Goal: Task Accomplishment & Management: Manage account settings

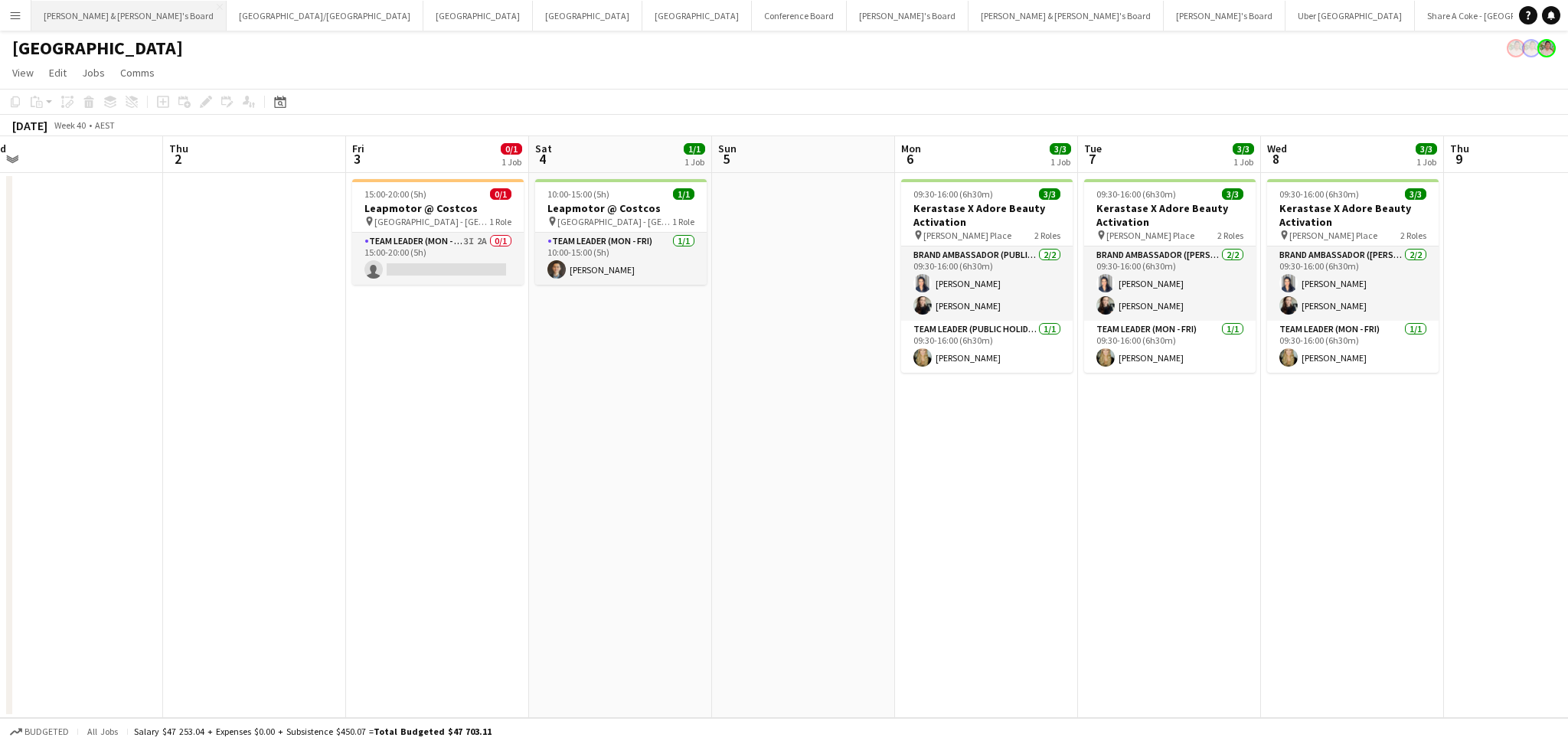
click at [106, 19] on button "[PERSON_NAME] & [PERSON_NAME]'s Board Close" at bounding box center [128, 15] width 195 height 30
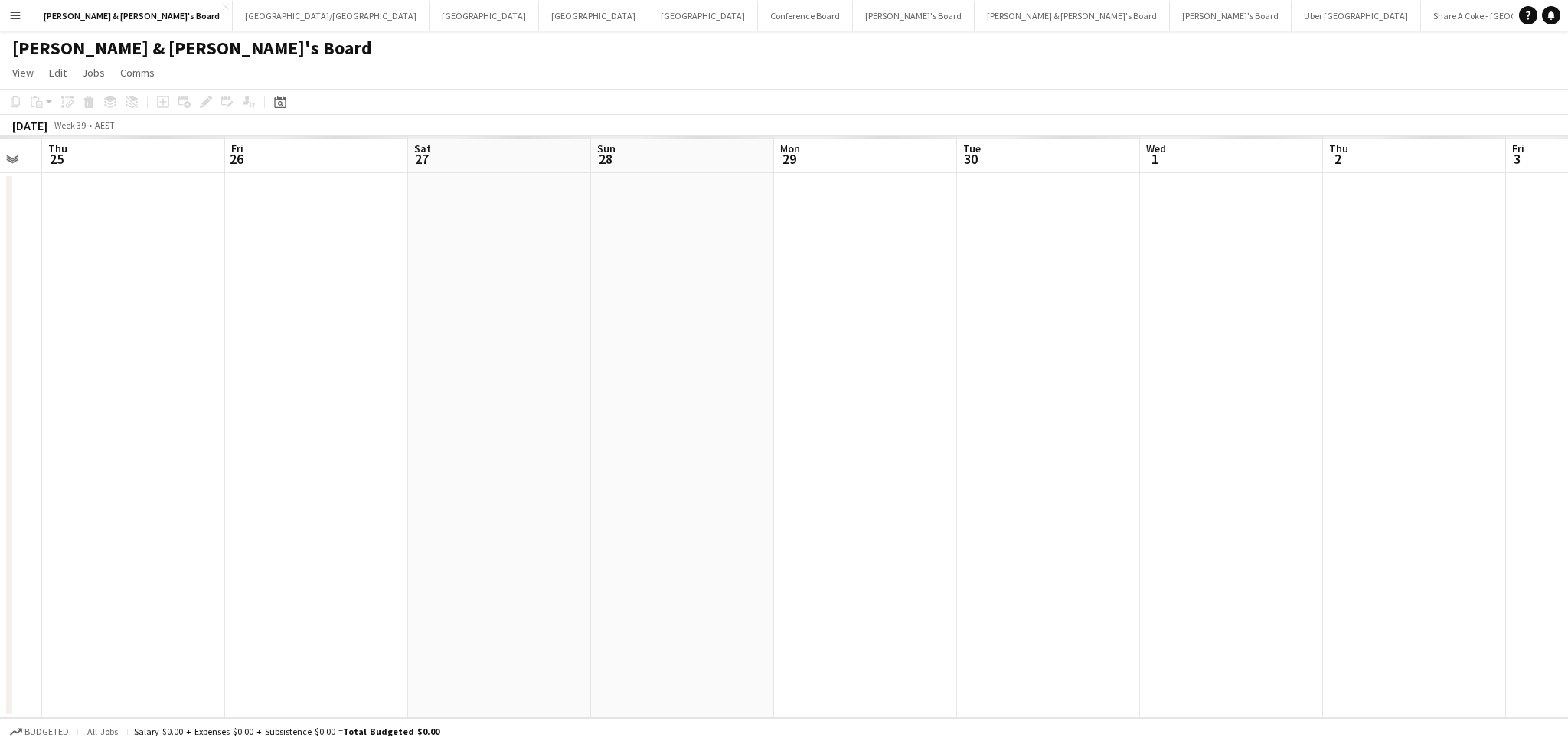
drag, startPoint x: 1095, startPoint y: 483, endPoint x: 400, endPoint y: 469, distance: 695.1
click at [402, 470] on app-calendar-viewport "Mon 22 Tue 23 Wed 24 Thu 25 Fri 26 Sat 27 Sun 28 Mon 29 Tue 30 Wed 1 Thu 2 Fri …" at bounding box center [784, 427] width 1568 height 582
drag, startPoint x: 948, startPoint y: 512, endPoint x: 142, endPoint y: 434, distance: 809.8
click at [147, 434] on app-calendar-viewport "Thu 25 Fri 26 Sat 27 Sun 28 Mon 29 Tue 30 Wed 1 Thu 2 Fri 3 Sat 4 Sun 5 Mon 6 T…" at bounding box center [784, 427] width 1568 height 582
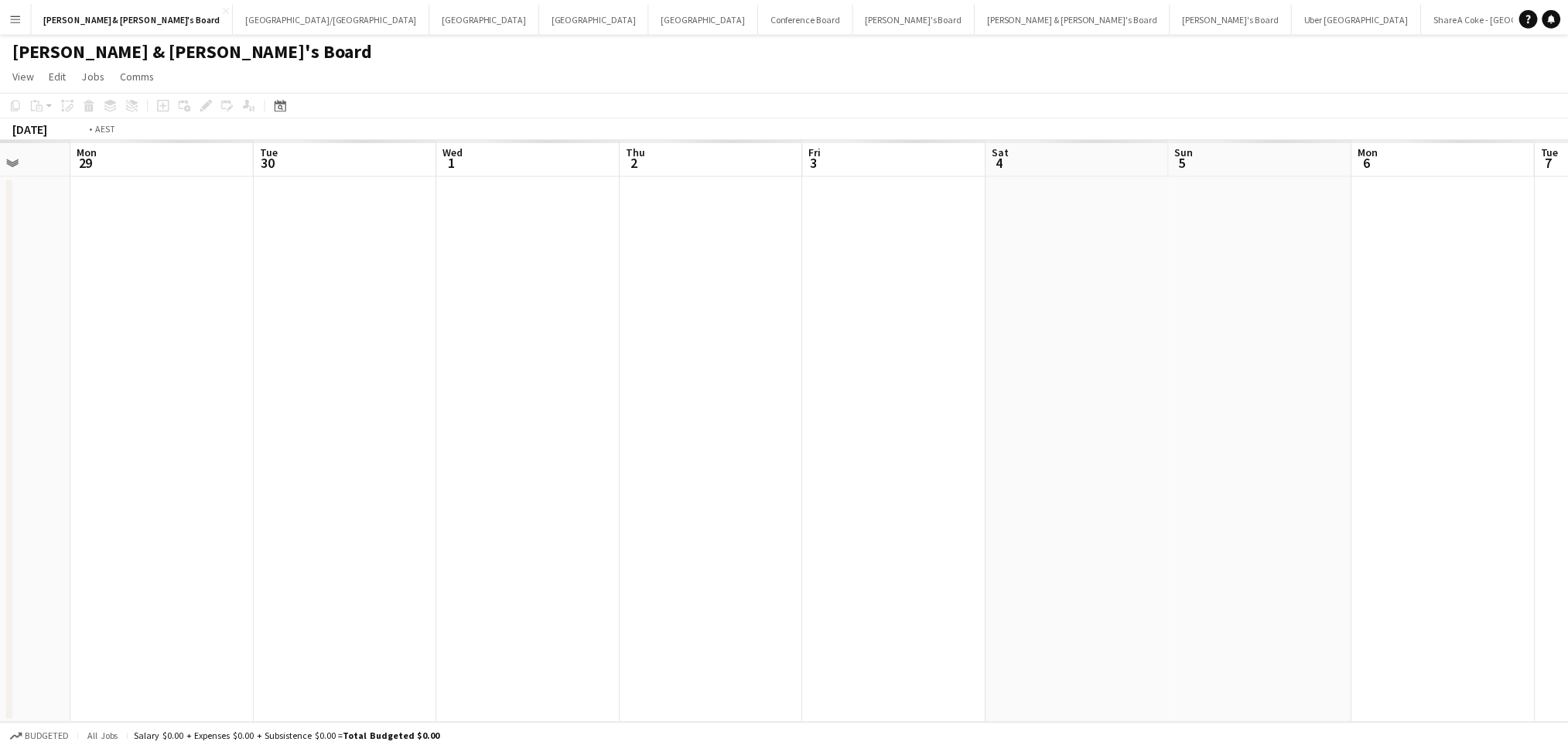
scroll to position [0, 586]
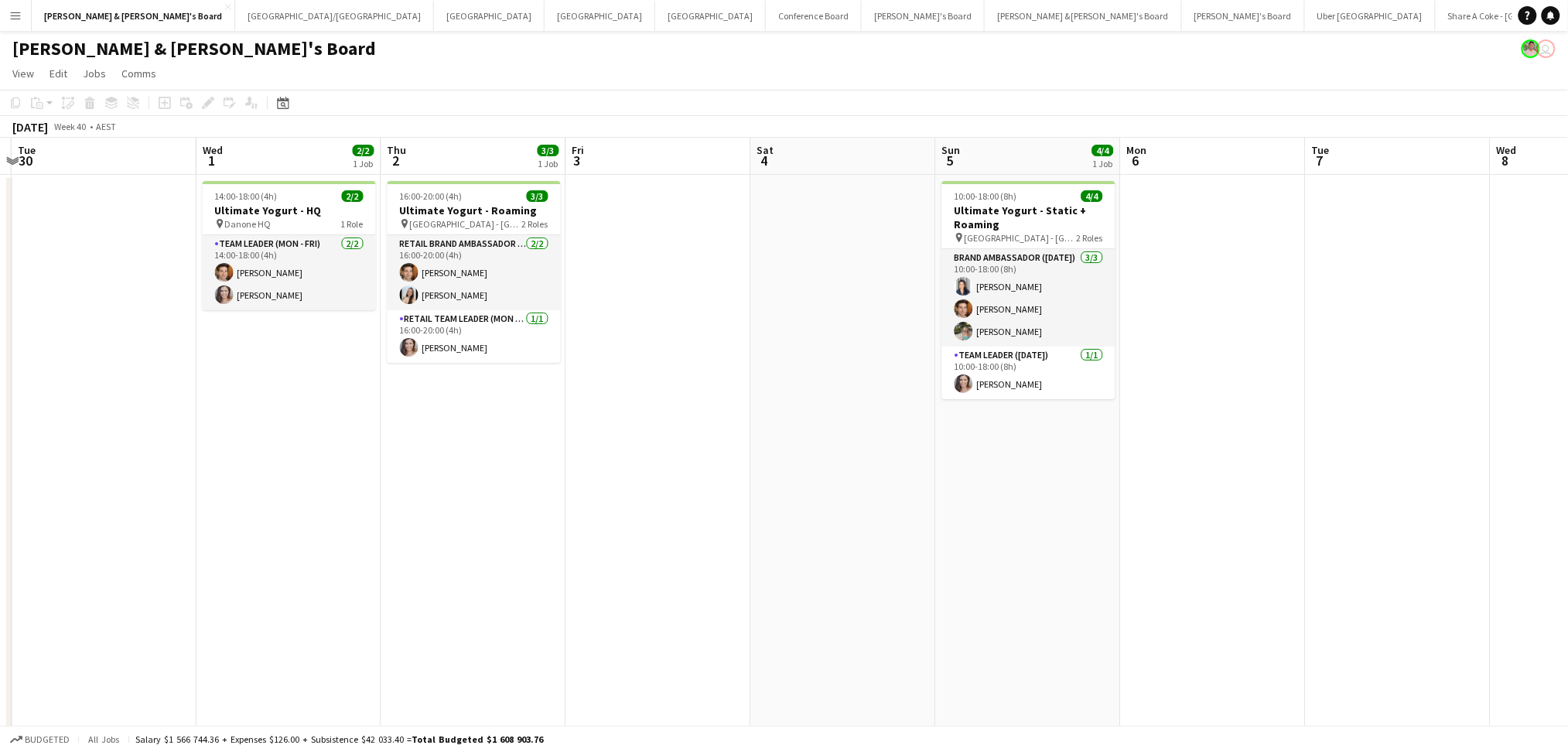
drag, startPoint x: 1085, startPoint y: 513, endPoint x: 914, endPoint y: 499, distance: 171.6
click at [920, 507] on app-calendar-viewport "Fri 26 8/8 4 Jobs Sat 27 4/4 3 Jobs Sun 28 Mon 29 Tue 30 Wed 1 2/2 1 Job Thu 2 …" at bounding box center [784, 543] width 1568 height 813
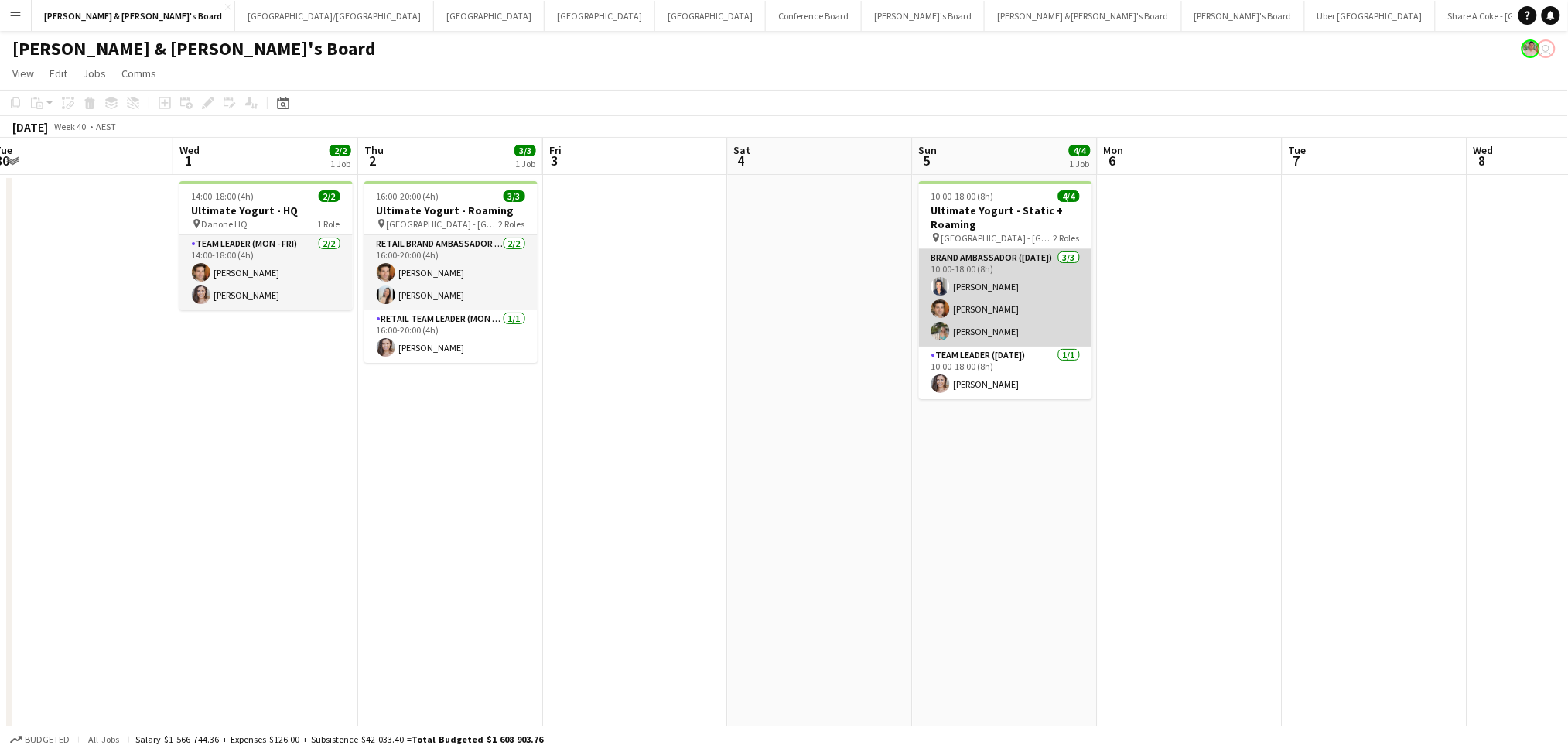
click at [1009, 282] on app-card-role "Brand Ambassador ([DATE]) [DATE] 10:00-18:00 (8h) [PERSON_NAME] [PERSON_NAME] […" at bounding box center [1005, 298] width 173 height 97
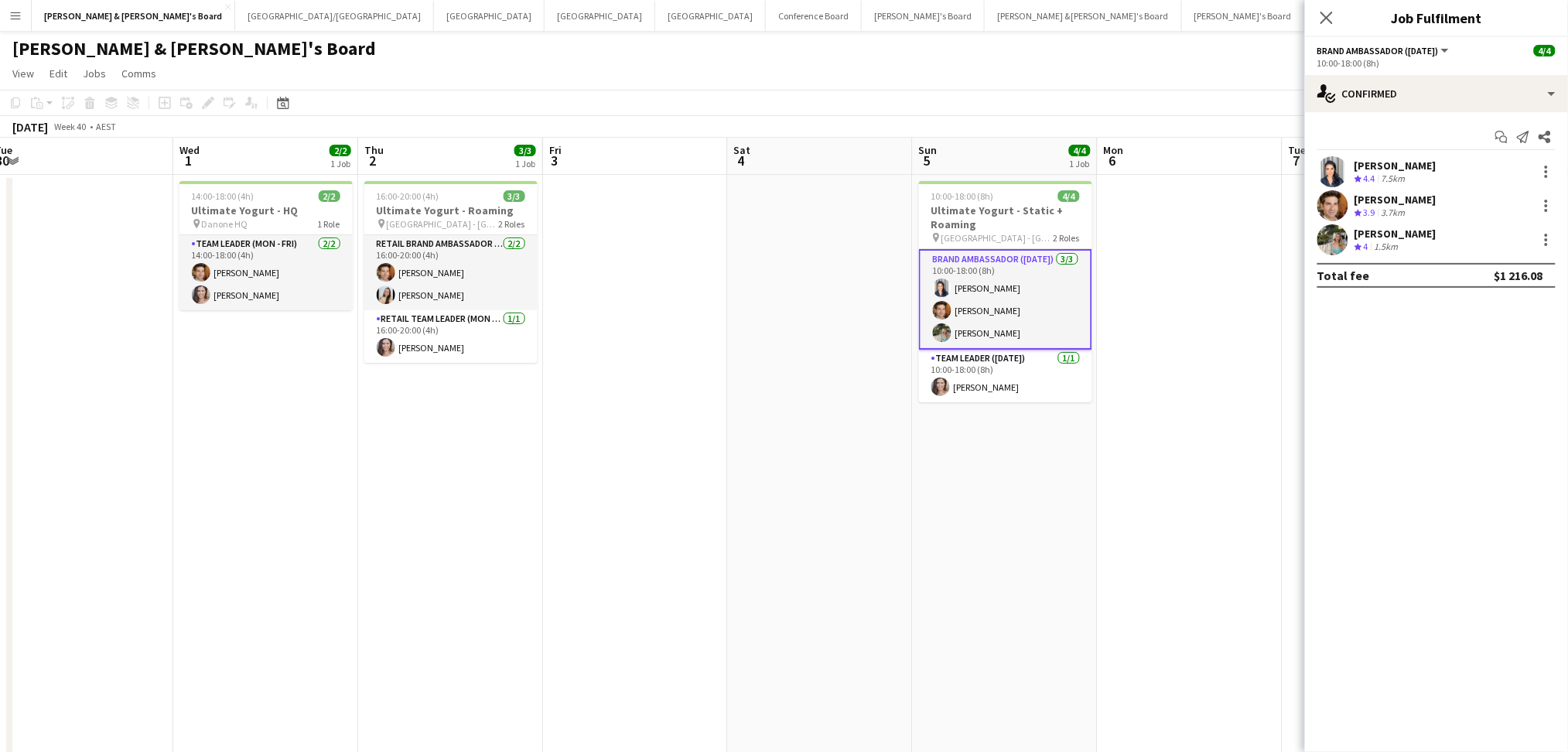
click at [1424, 173] on div "Crew rating 4.4 7.5km" at bounding box center [1395, 179] width 82 height 13
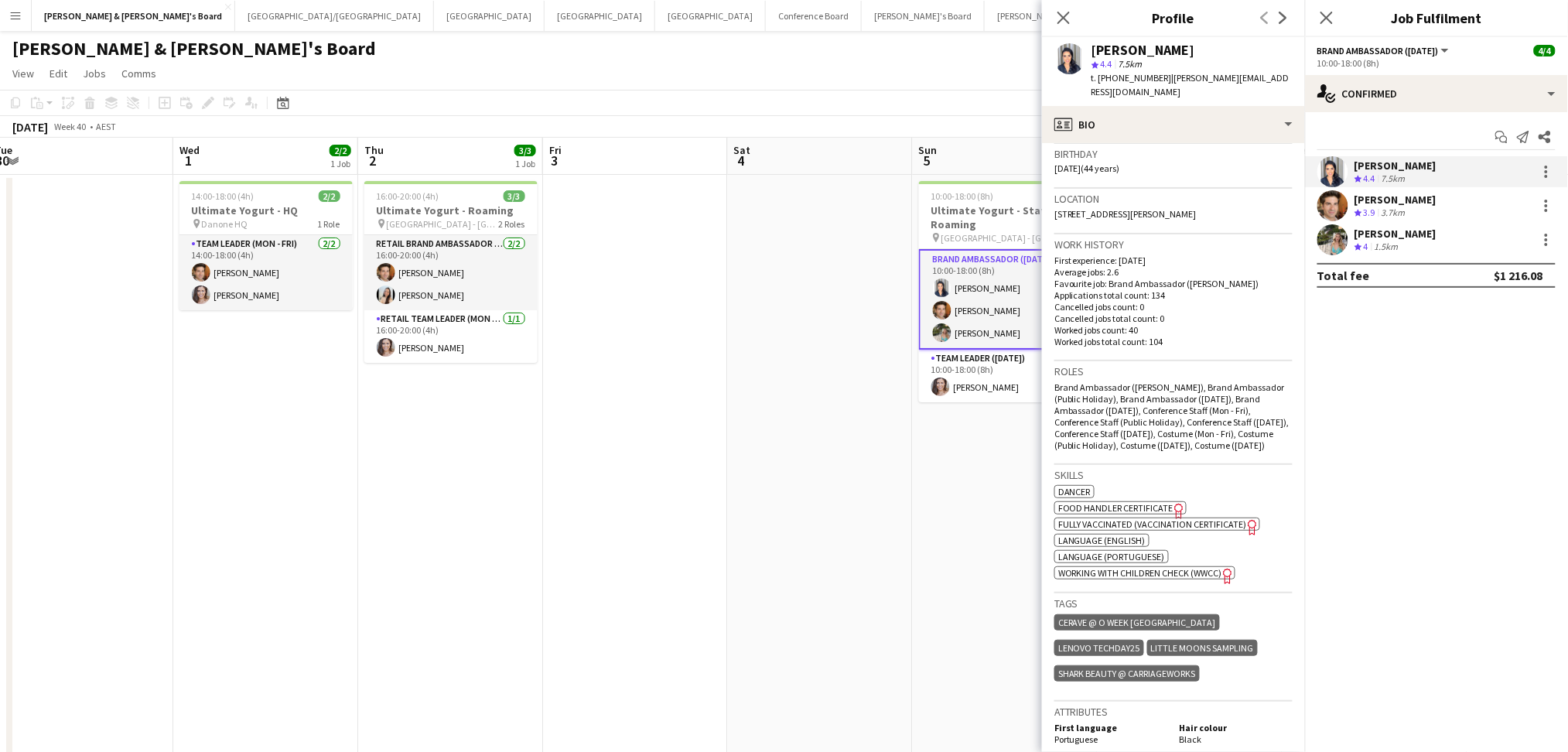
scroll to position [619, 0]
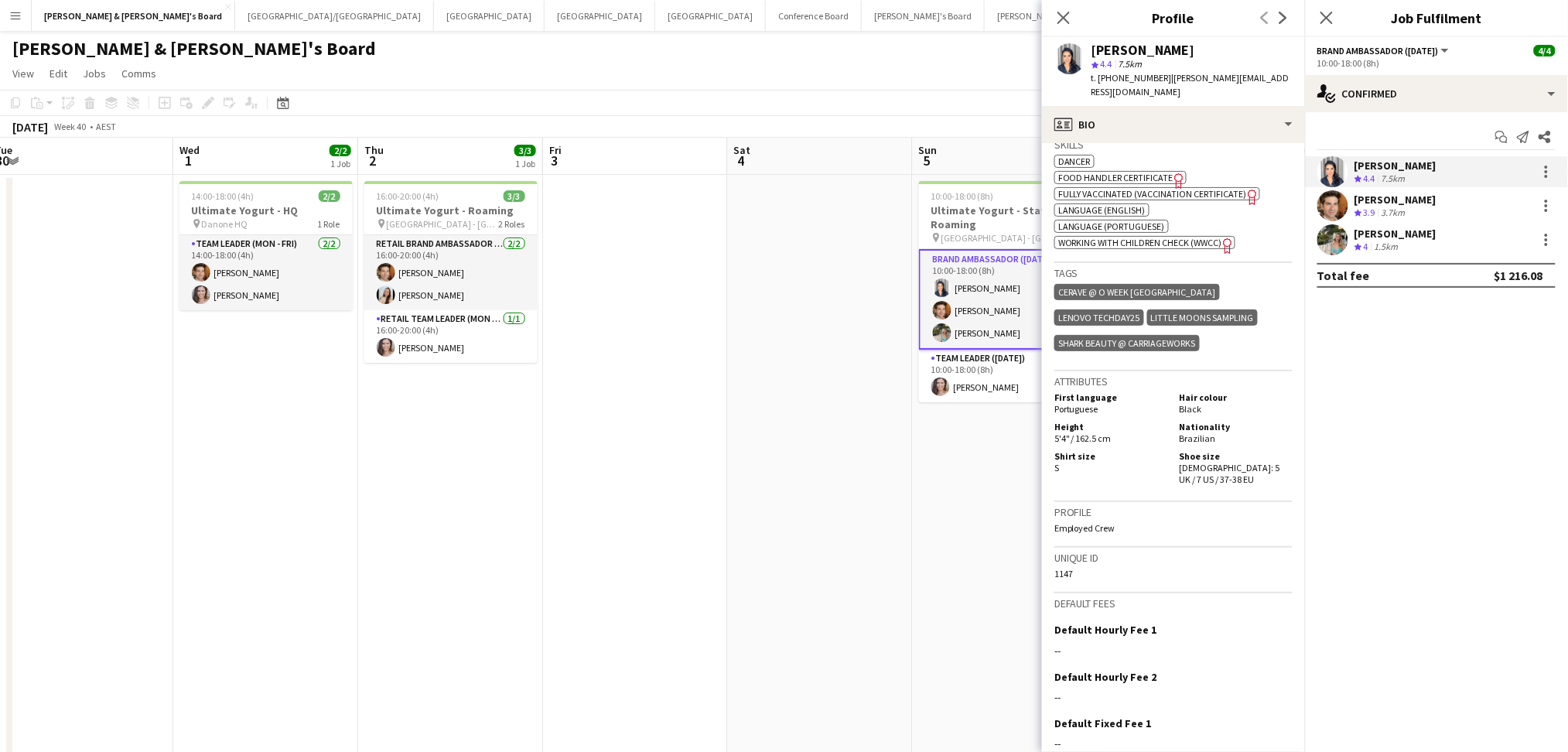
click at [1448, 208] on div "[PERSON_NAME] Crew rating 3.9 3.7km" at bounding box center [1436, 206] width 263 height 31
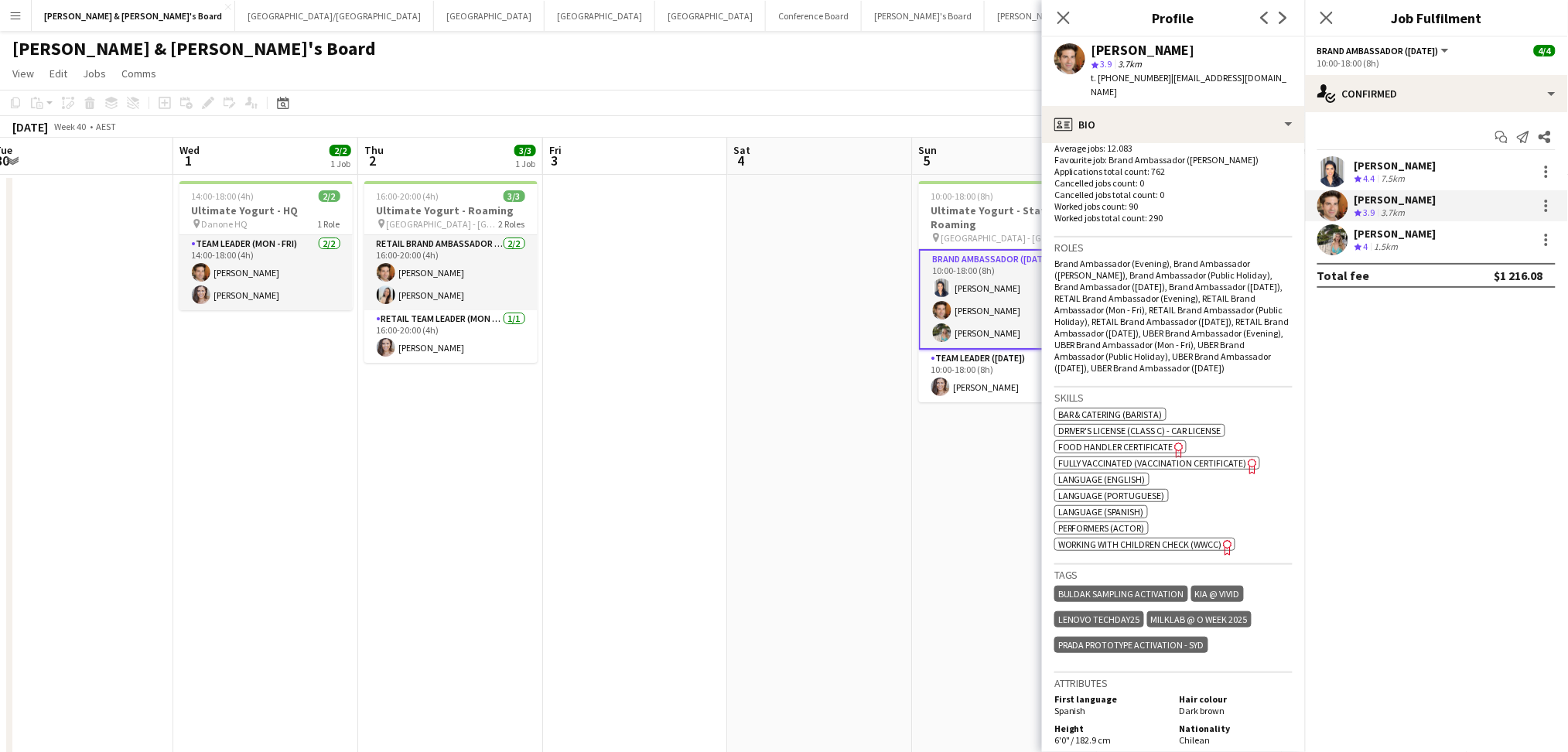
scroll to position [818, 0]
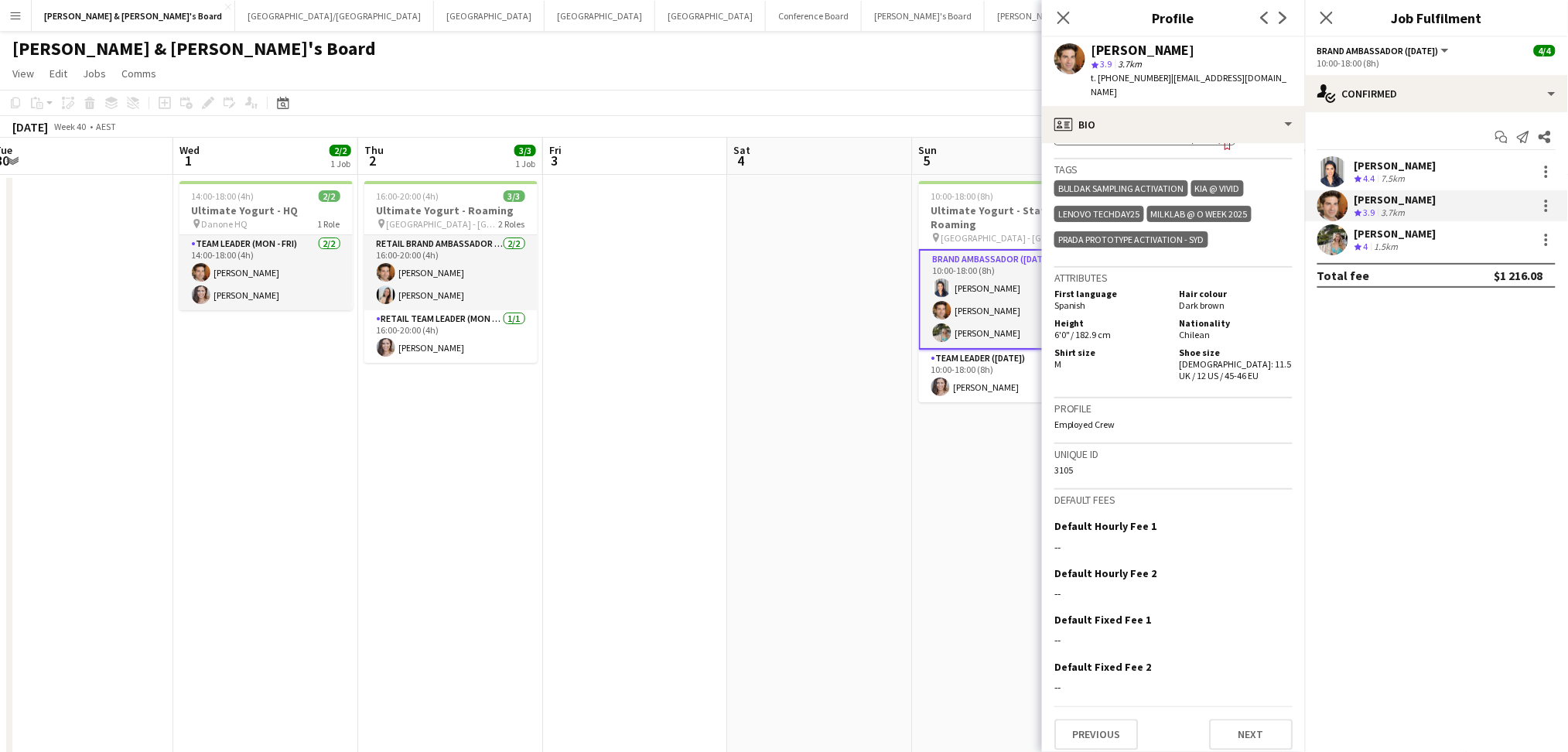
click at [1425, 242] on div "Crew rating 4 1.5km" at bounding box center [1395, 247] width 82 height 13
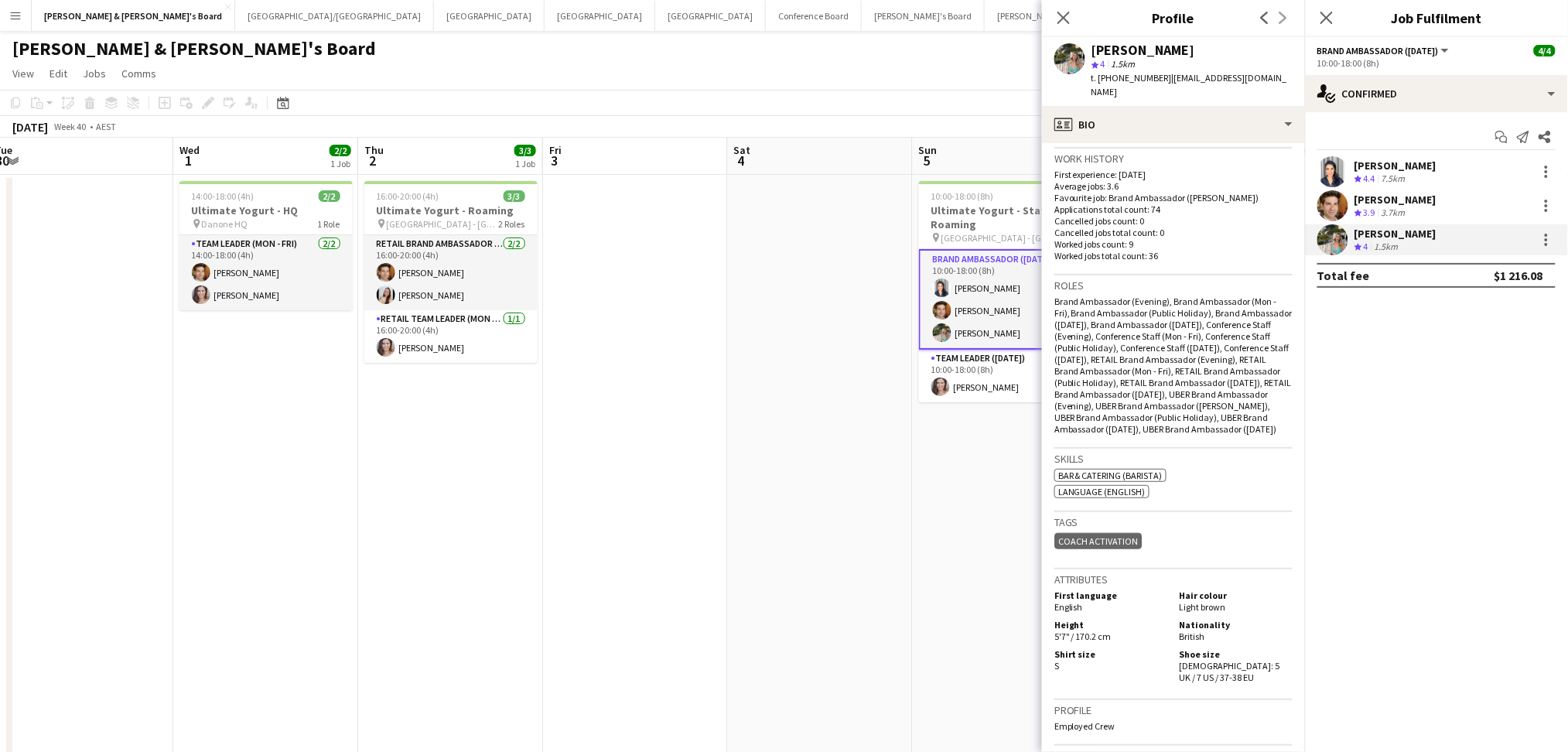
scroll to position [413, 0]
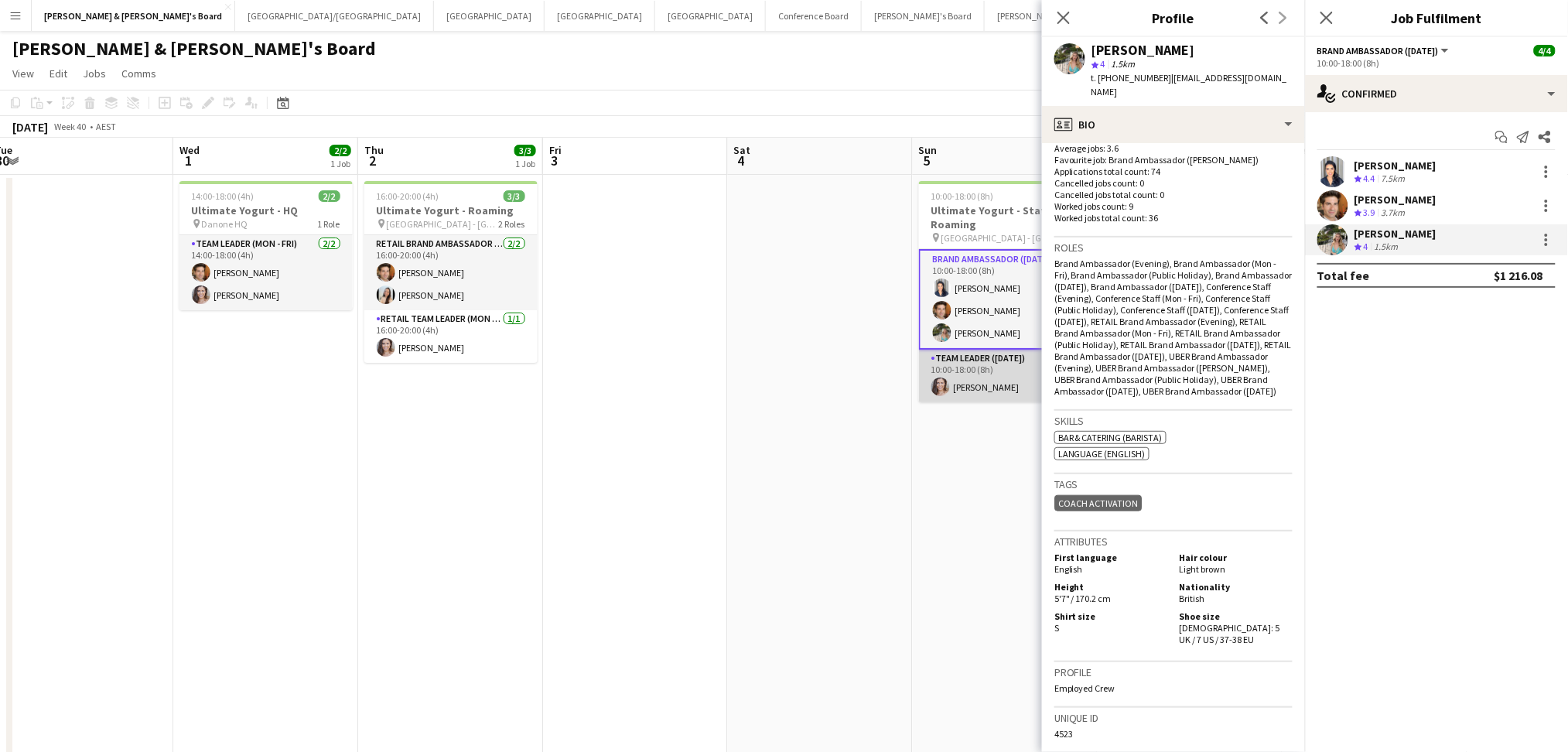
click at [969, 389] on app-card-role "Team Leader ([DATE]) [DATE] 10:00-18:00 (8h) [PERSON_NAME]" at bounding box center [1005, 376] width 173 height 53
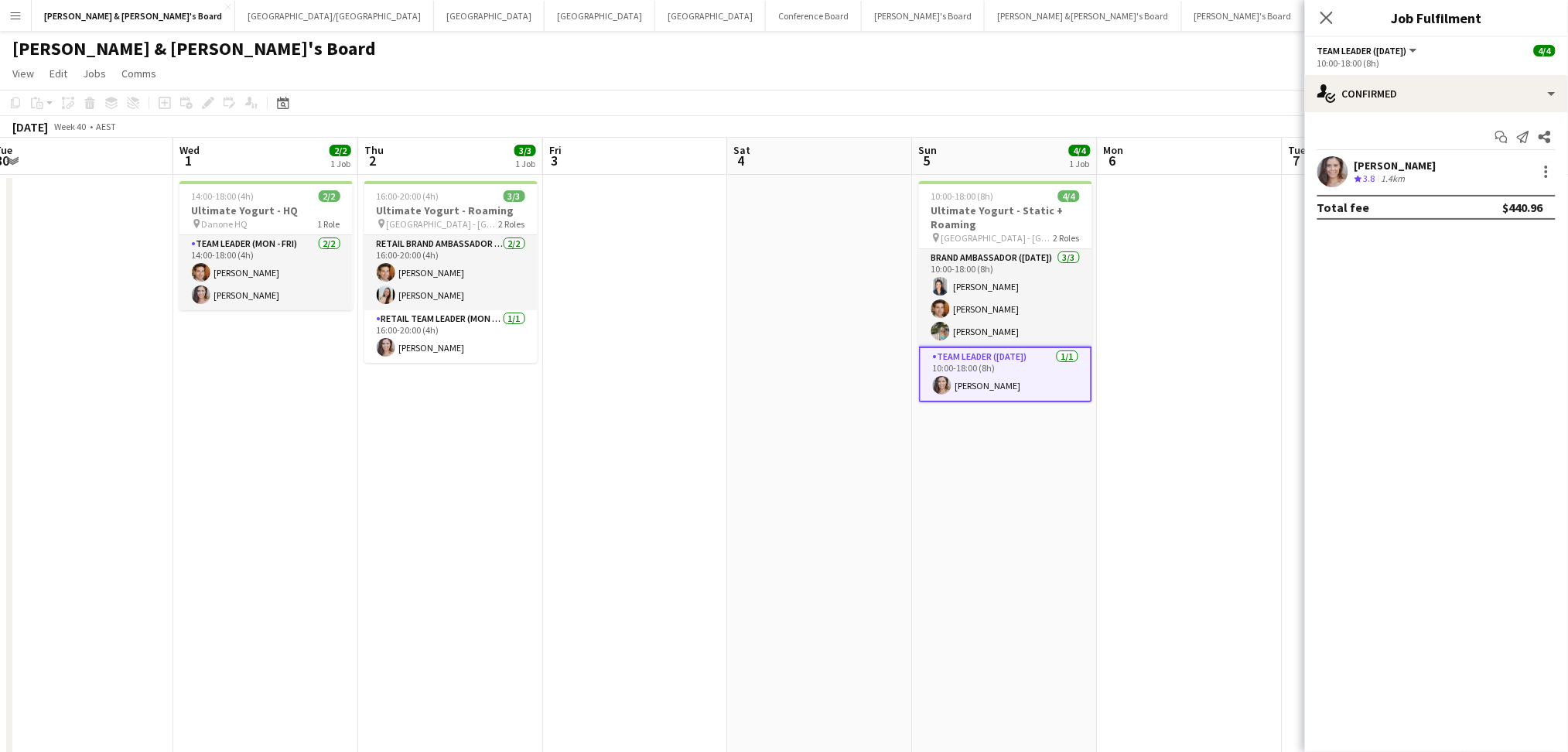
click at [1477, 171] on div "[PERSON_NAME] Crew rating 3.8 1.4km" at bounding box center [1436, 172] width 263 height 31
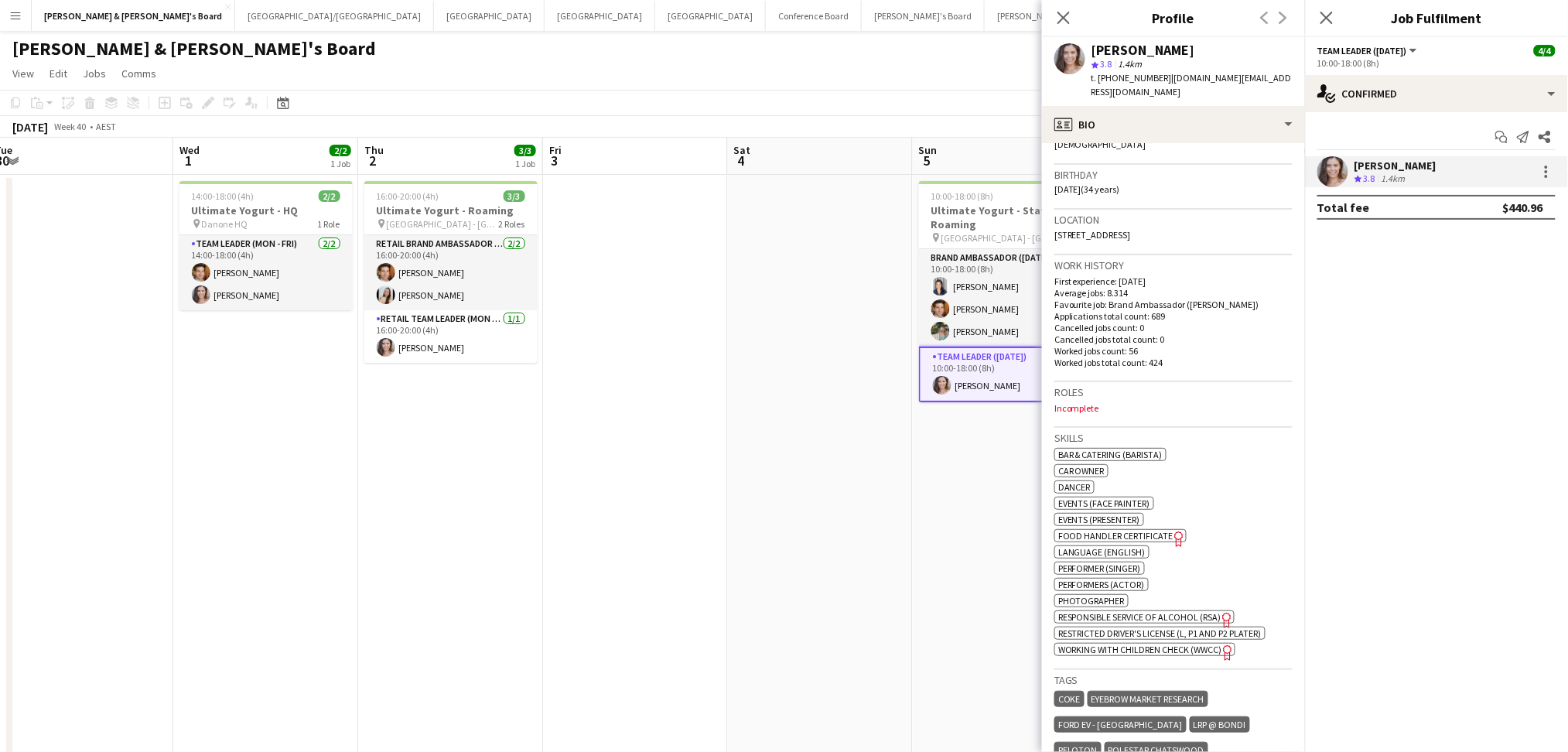
scroll to position [515, 0]
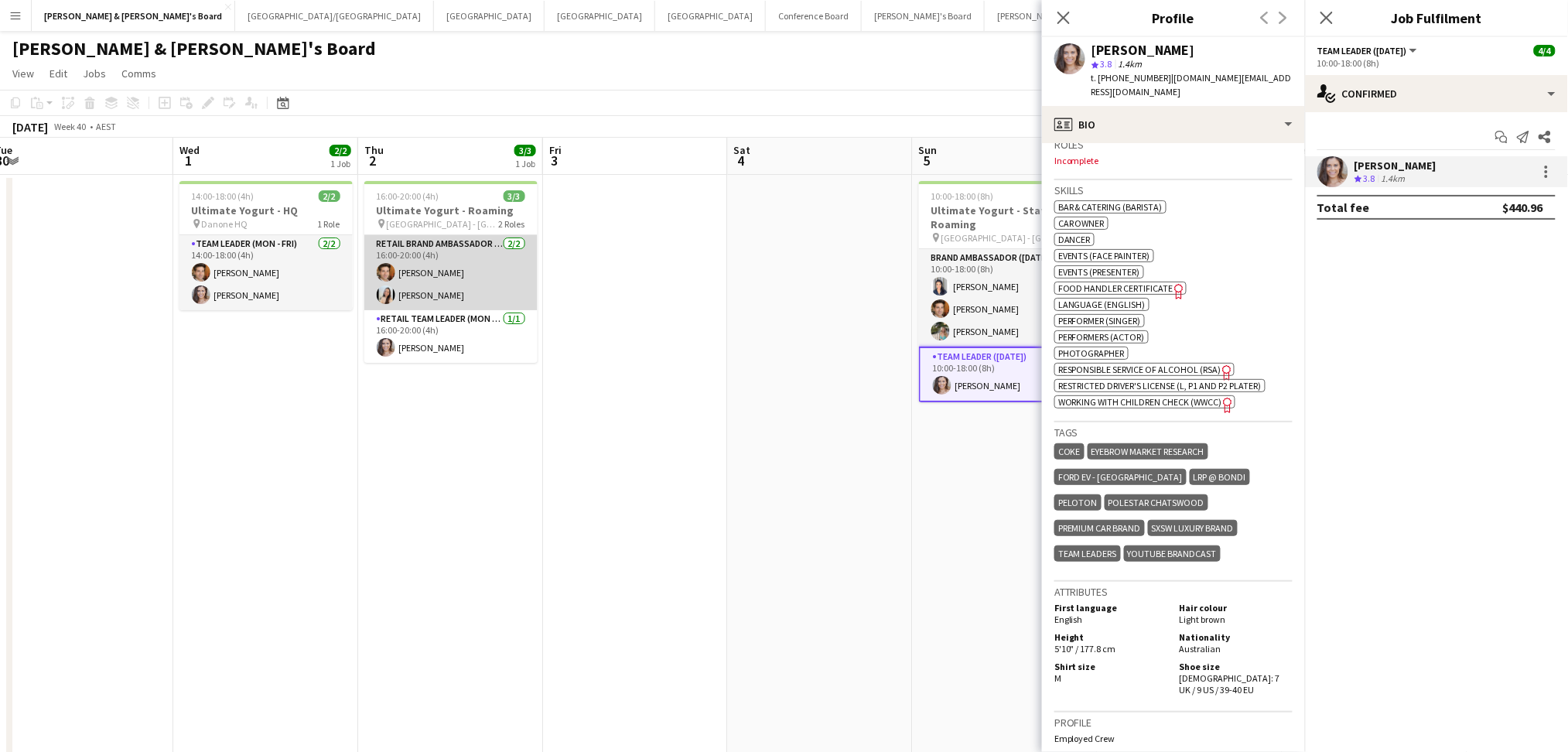
click at [446, 296] on app-card-role "RETAIL Brand Ambassador (Mon - Fri) [DATE] 16:00-20:00 (4h) [PERSON_NAME] [PERS…" at bounding box center [451, 273] width 173 height 75
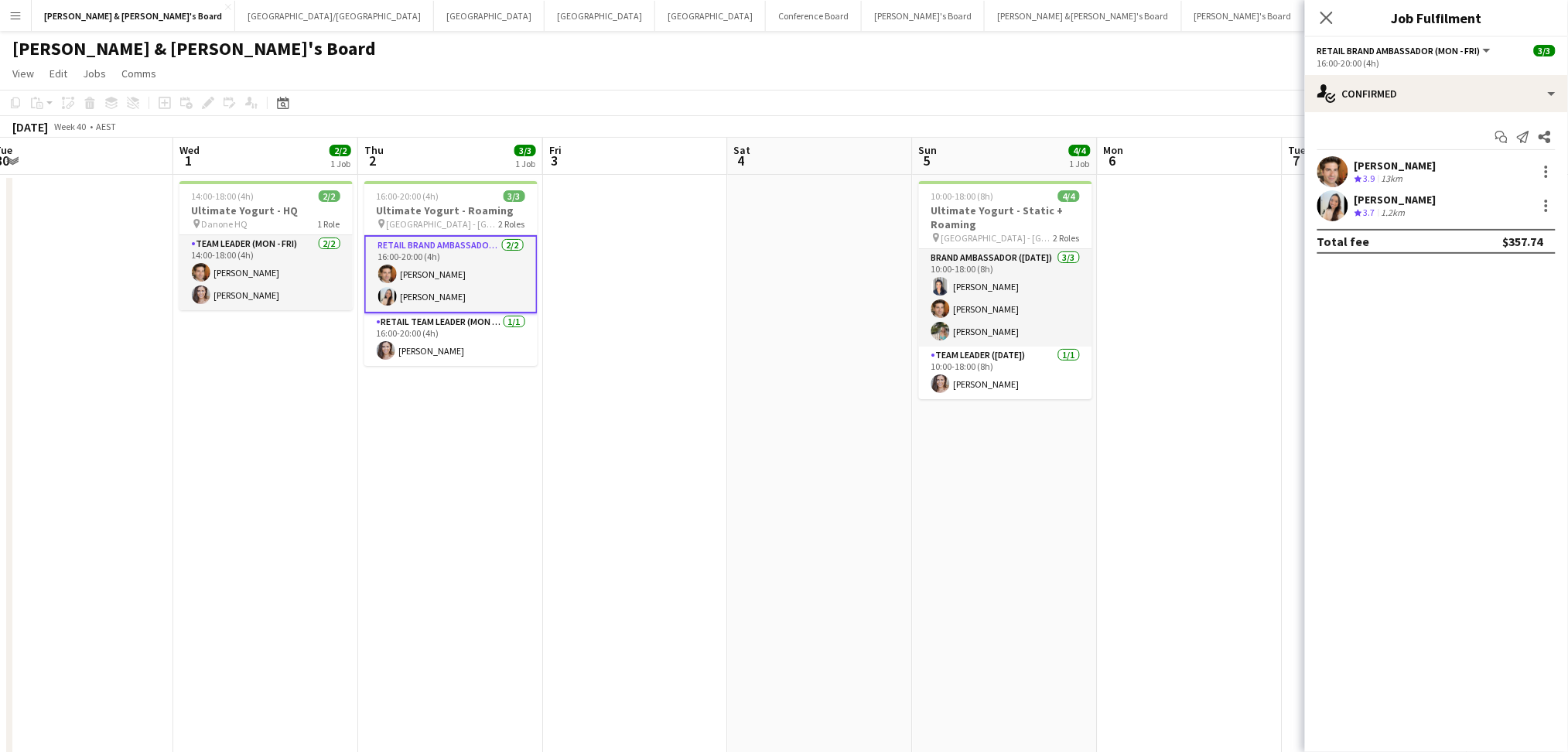
click at [1378, 210] on div "Crew rating 3.7" at bounding box center [1366, 213] width 24 height 13
